Goal: Task Accomplishment & Management: Use online tool/utility

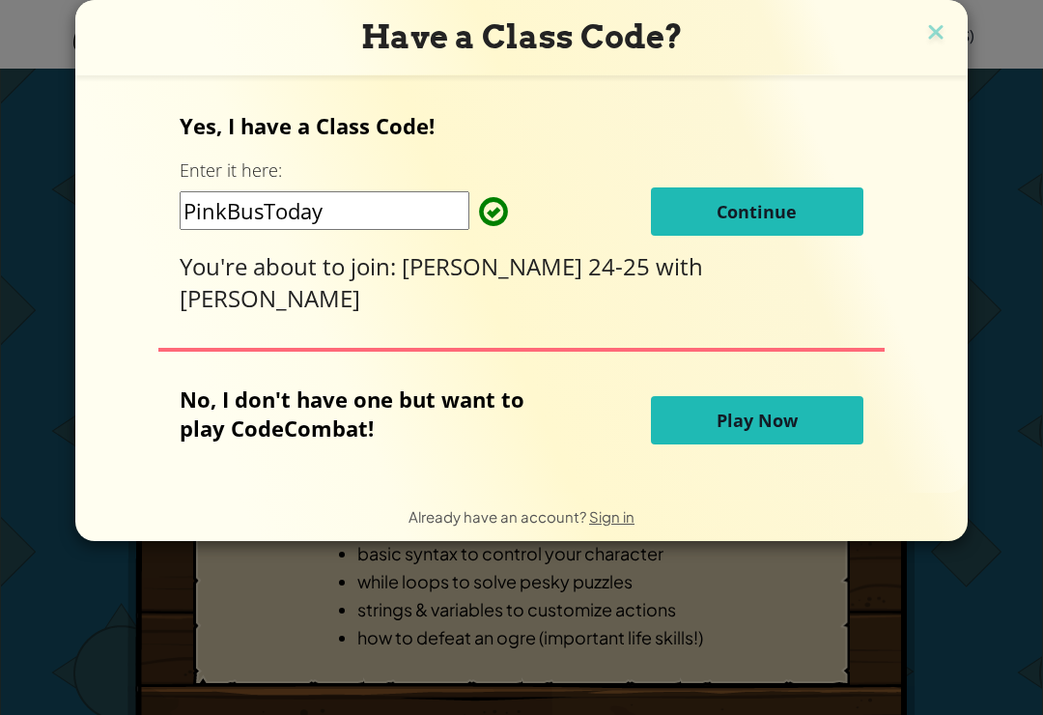
click at [376, 221] on input "PinkBusToday" at bounding box center [325, 210] width 290 height 39
type input "P"
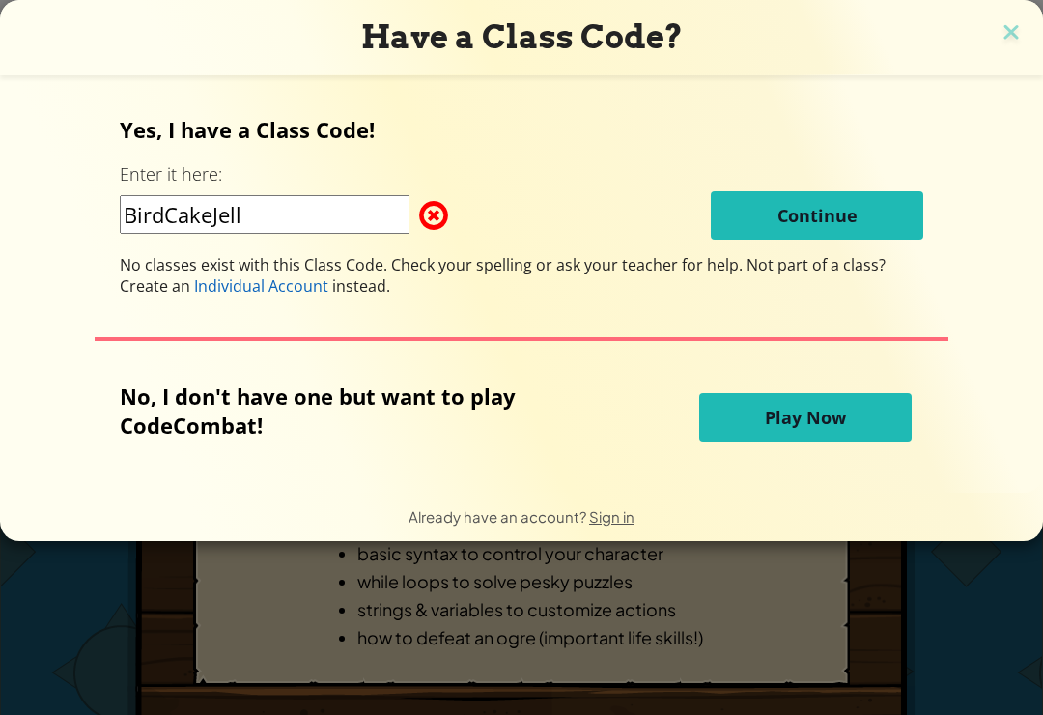
type input "BirdCakeJelly"
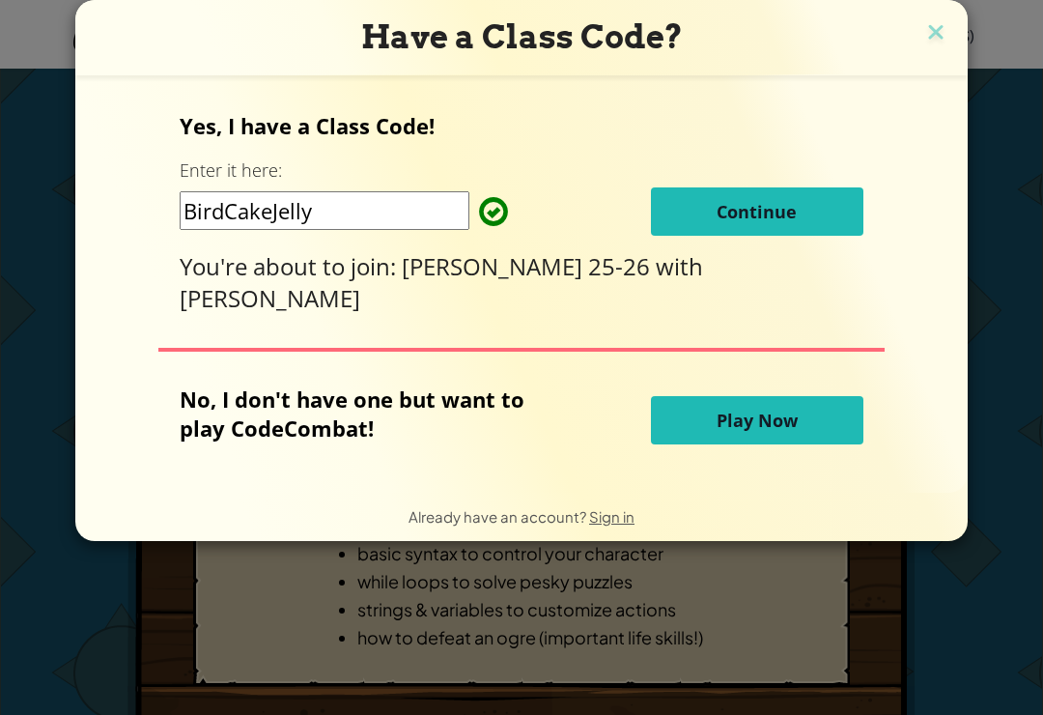
click at [793, 223] on span "Continue" at bounding box center [757, 211] width 80 height 23
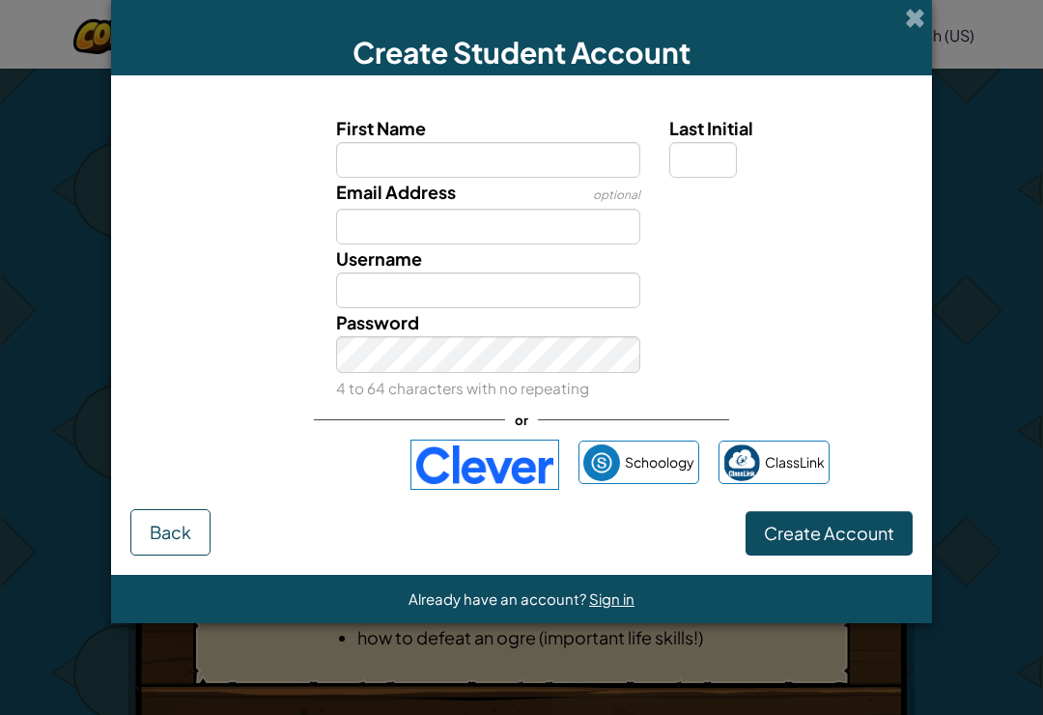
click at [489, 488] on img at bounding box center [484, 464] width 149 height 50
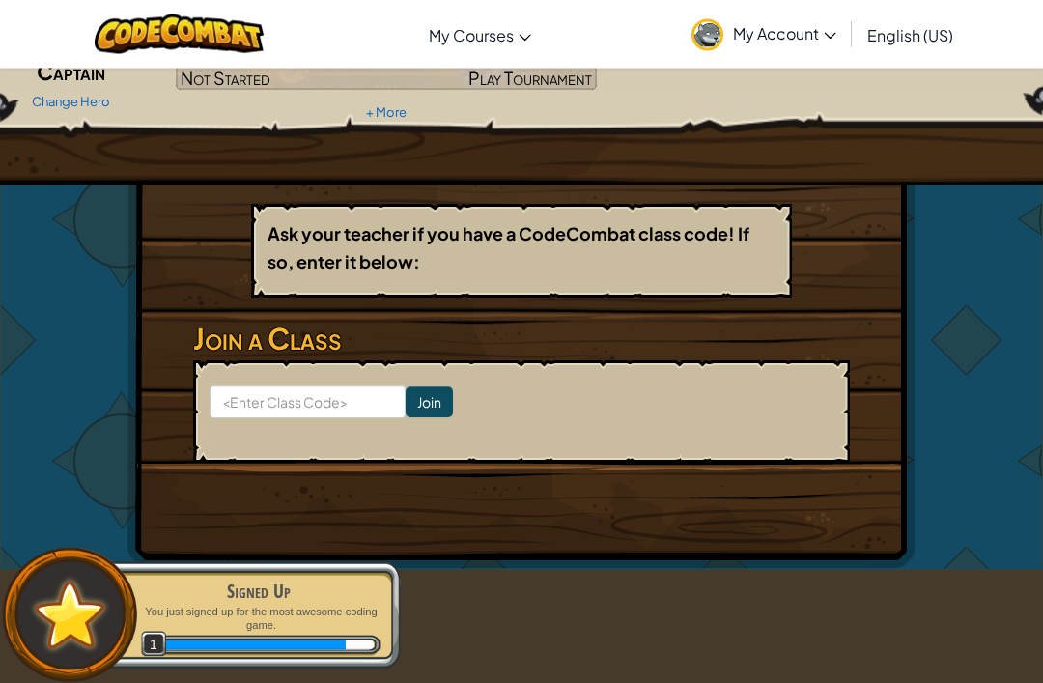
scroll to position [213, 0]
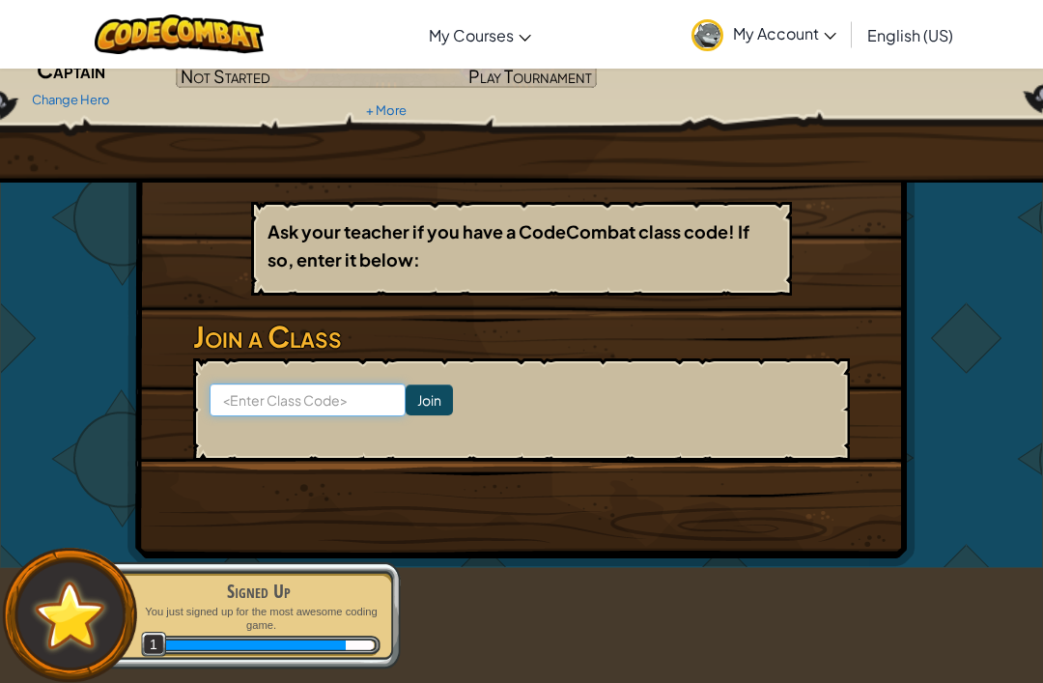
click at [291, 404] on input at bounding box center [308, 399] width 196 height 33
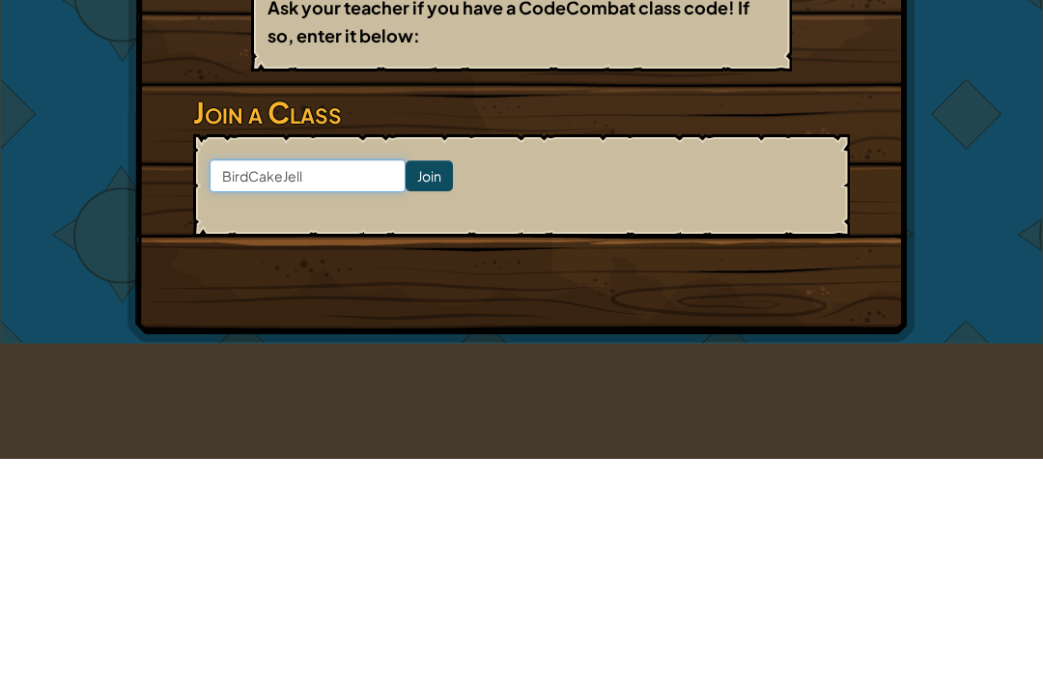
type input "BirdCakeJelly"
click at [416, 384] on input "Join" at bounding box center [429, 399] width 47 height 31
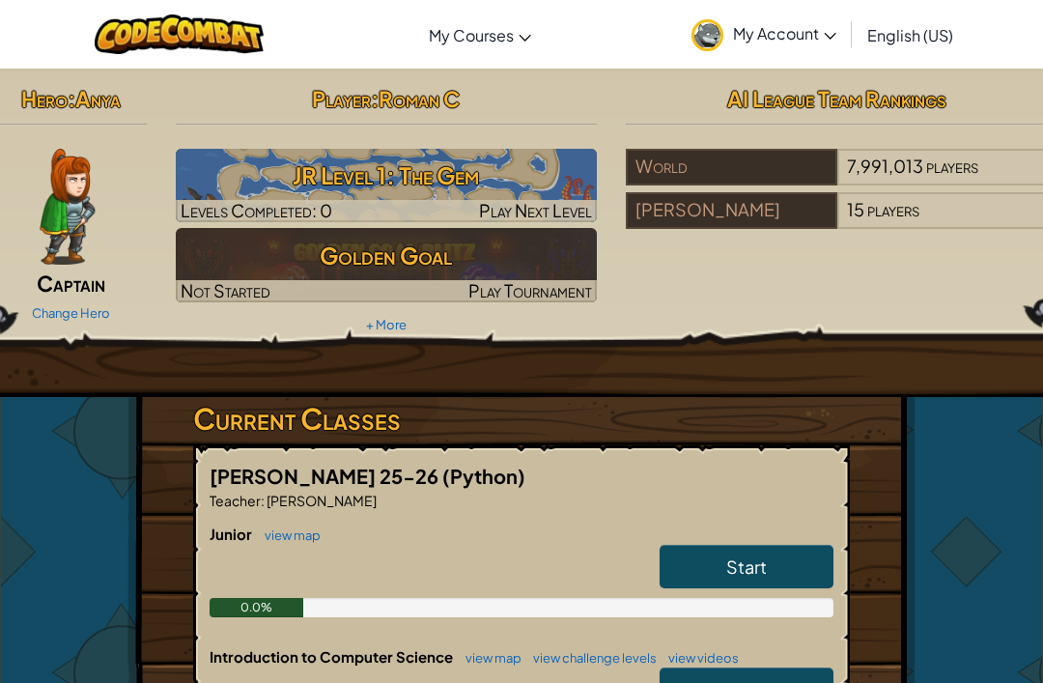
click at [384, 178] on h3 "JR Level 1: The Gem" at bounding box center [387, 175] width 422 height 43
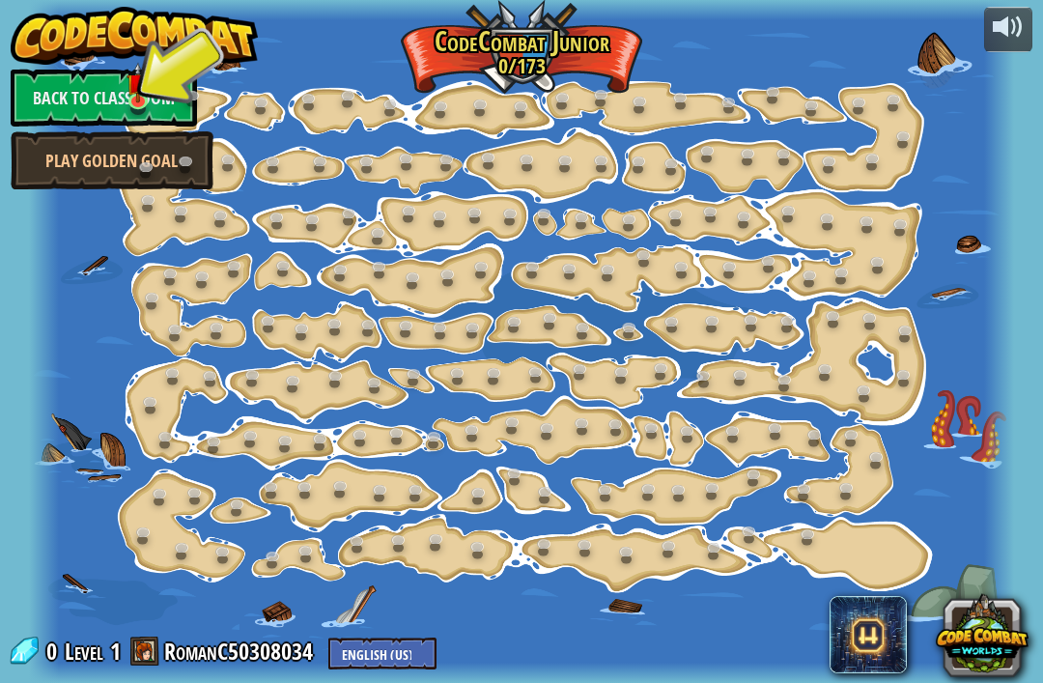
click at [186, 63] on img at bounding box center [134, 36] width 247 height 58
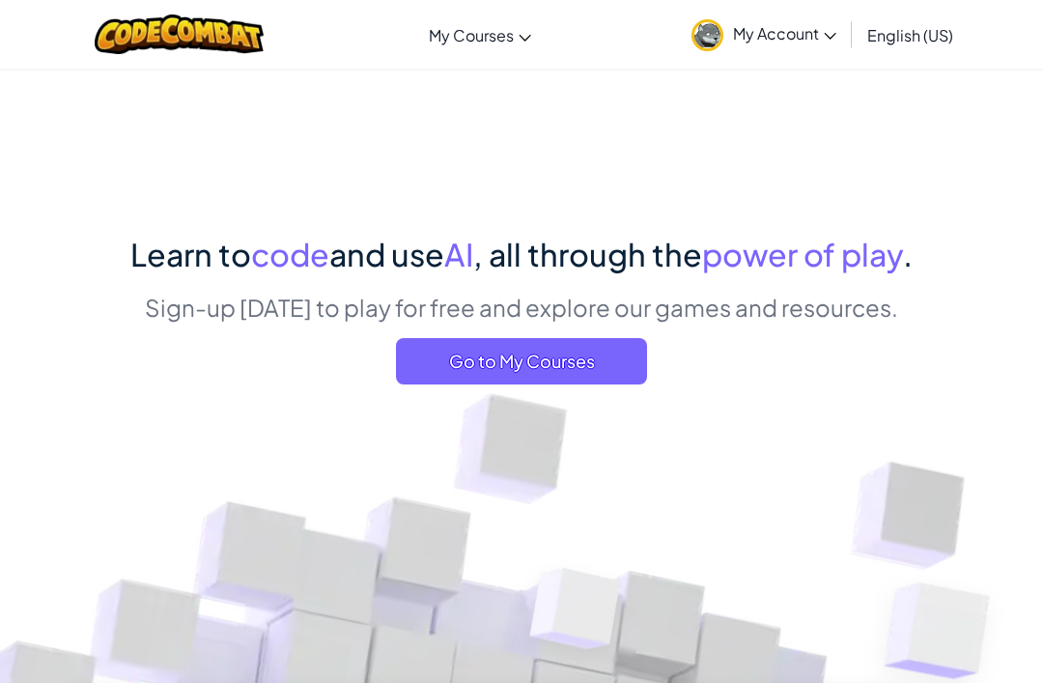
click at [626, 351] on span "Go to My Courses" at bounding box center [521, 361] width 251 height 46
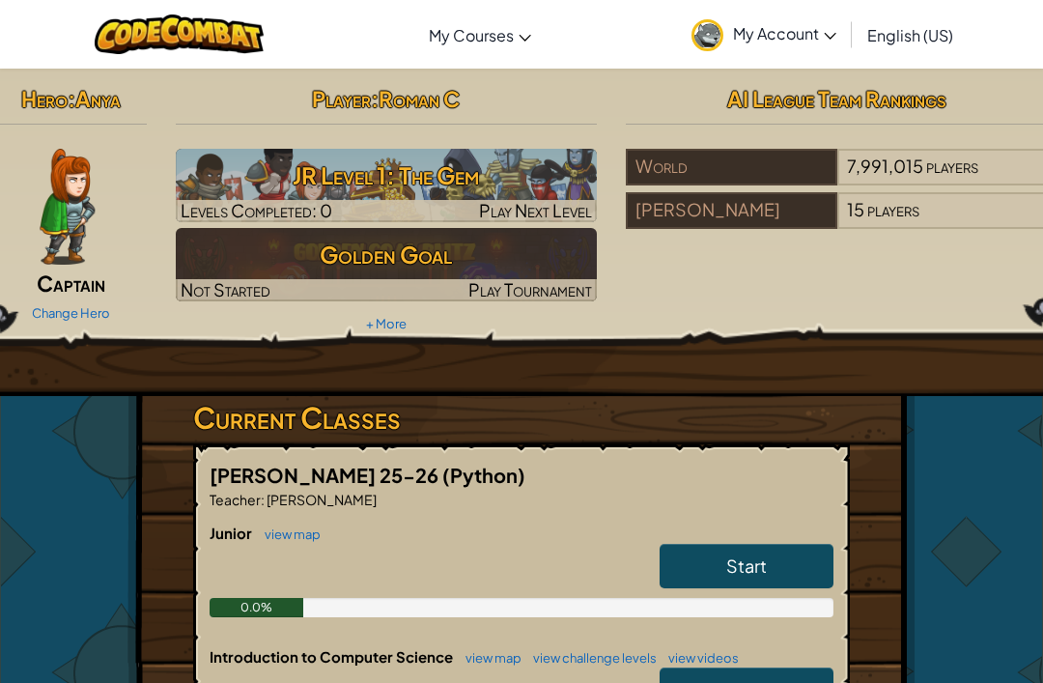
click at [471, 184] on h3 "JR Level 1: The Gem" at bounding box center [387, 175] width 422 height 43
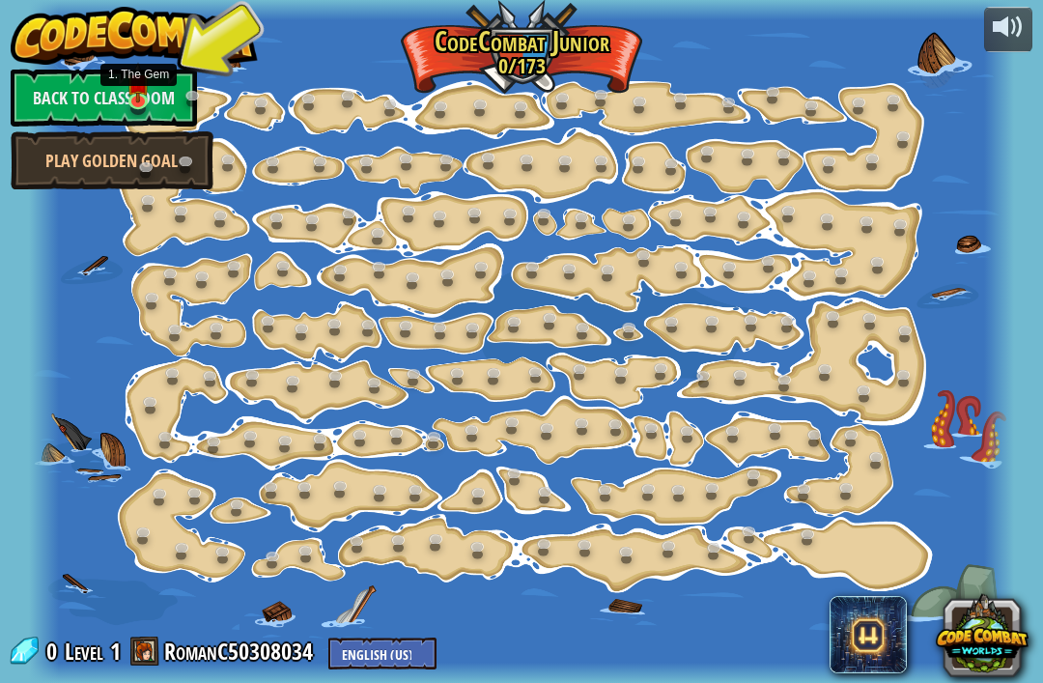
click at [139, 86] on img at bounding box center [138, 82] width 23 height 41
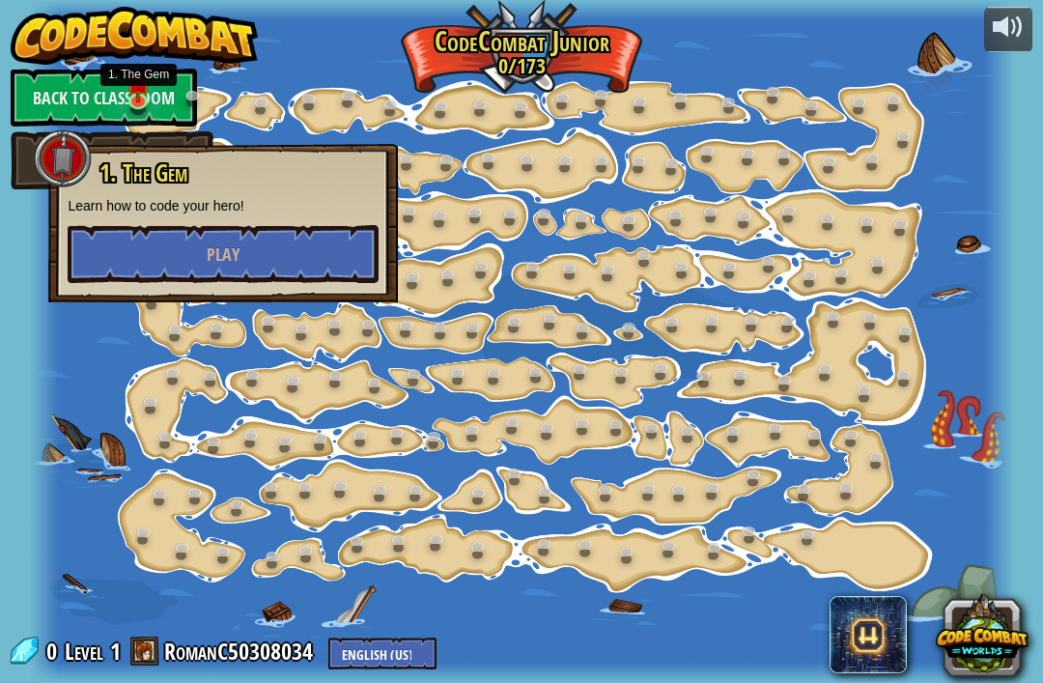
click at [204, 248] on button "Play" at bounding box center [223, 254] width 311 height 58
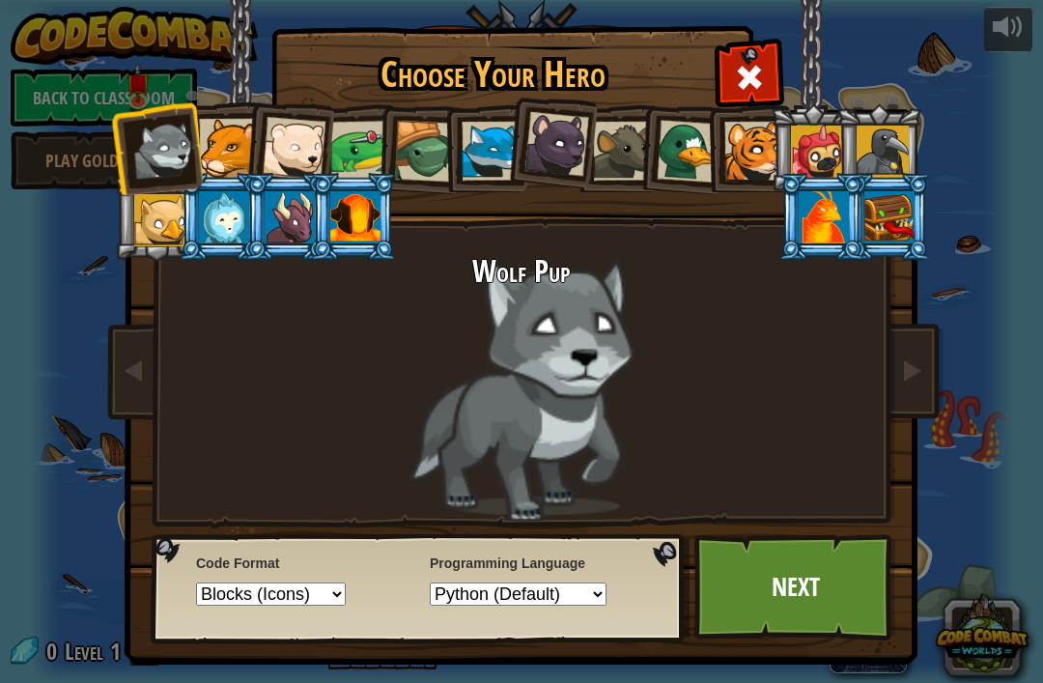
click at [807, 579] on link "Next" at bounding box center [795, 587] width 202 height 106
